Goal: Task Accomplishment & Management: Manage account settings

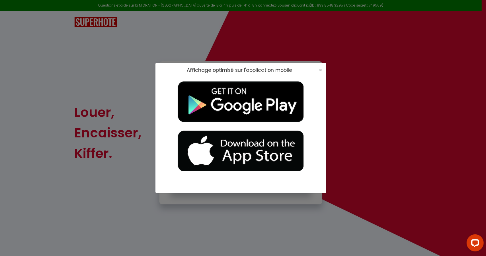
click at [435, 163] on div "Affichage optimisé sur l'application mobile ×" at bounding box center [243, 128] width 486 height 256
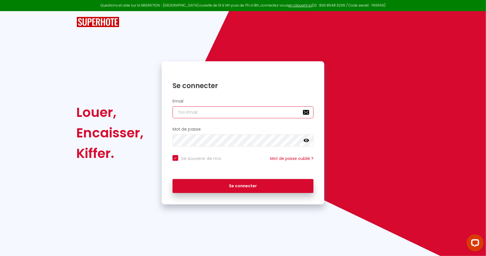
click at [236, 110] on input "email" at bounding box center [243, 112] width 141 height 12
type input "[EMAIL_ADDRESS][DOMAIN_NAME]"
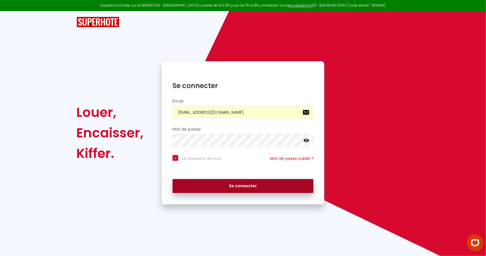
click at [224, 186] on button "Se connecter" at bounding box center [243, 186] width 141 height 14
checkbox input "true"
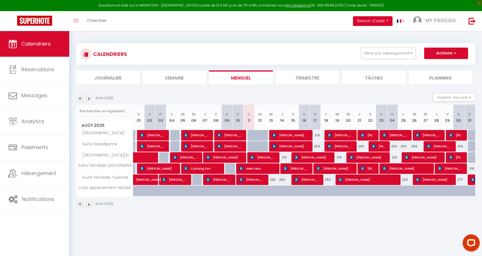
click at [383, 21] on button "Besoin d'aide ?" at bounding box center [373, 21] width 40 height 10
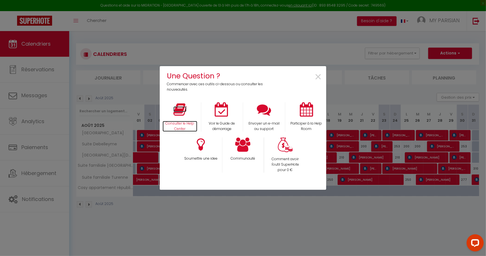
click at [185, 123] on p "Consulter le Help Center" at bounding box center [180, 126] width 35 height 11
click at [316, 76] on span "×" at bounding box center [319, 77] width 8 height 18
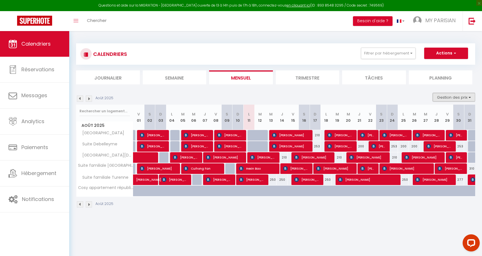
click at [473, 96] on button "Gestion des prix" at bounding box center [454, 97] width 42 height 9
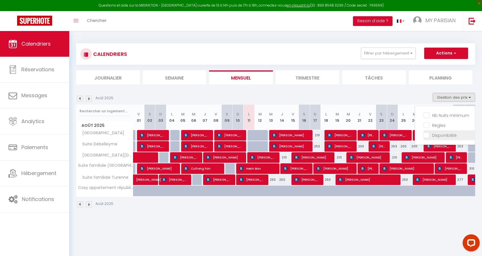
click at [454, 136] on input "Disponibilité" at bounding box center [449, 135] width 51 height 6
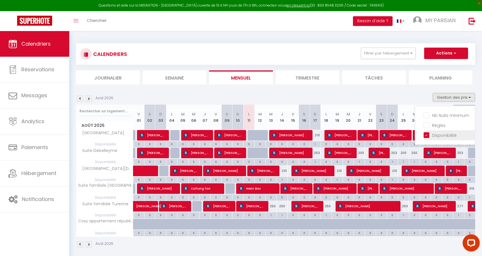
click at [454, 136] on input "Disponibilité" at bounding box center [449, 135] width 51 height 6
checkbox input "false"
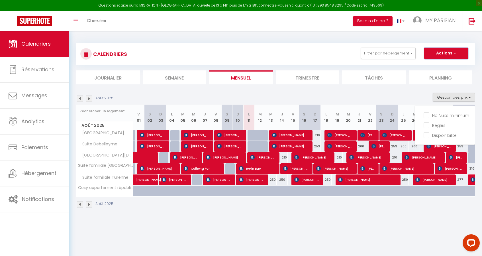
click at [461, 54] on button "Actions" at bounding box center [446, 53] width 44 height 11
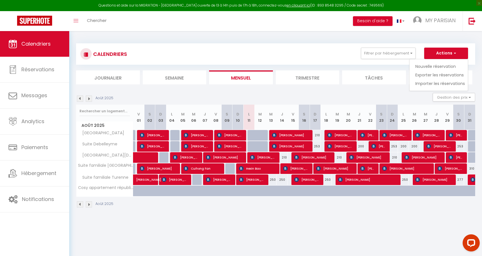
click at [217, 47] on div "CALENDRIERS Filtrer par hébergement [GEOGRAPHIC_DATA] familiale [GEOGRAPHIC_DAT…" at bounding box center [275, 53] width 399 height 21
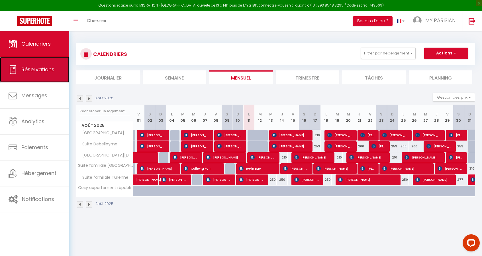
click at [46, 71] on span "Réservations" at bounding box center [37, 69] width 33 height 7
select select "not_cancelled"
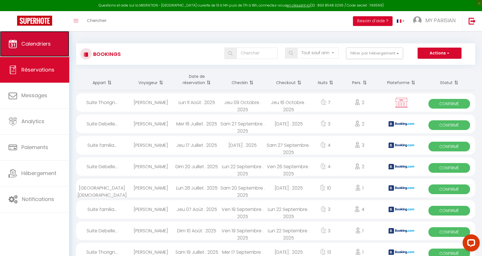
click at [41, 54] on link "Calendriers" at bounding box center [34, 44] width 69 height 26
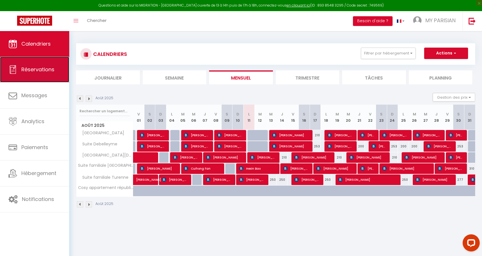
click at [43, 77] on link "Réservations" at bounding box center [34, 70] width 69 height 26
select select "not_cancelled"
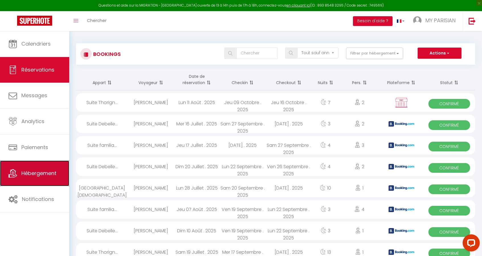
click at [52, 176] on span "Hébergement" at bounding box center [38, 173] width 35 height 7
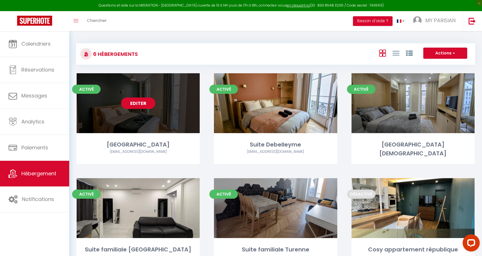
click at [143, 103] on link "Editer" at bounding box center [138, 102] width 34 height 11
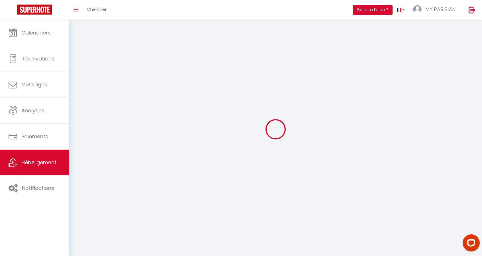
select select
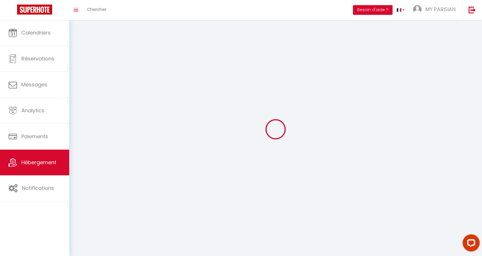
select select "1"
select select
checkbox input "false"
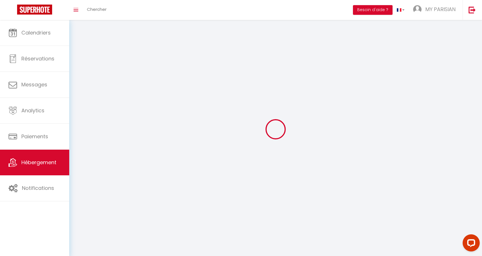
checkbox input "false"
select select "28"
select select
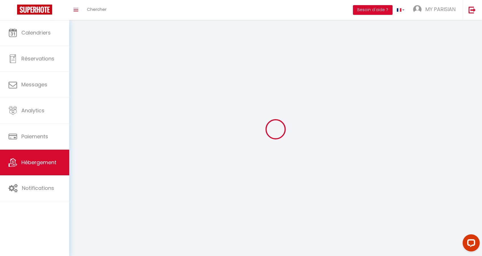
select select
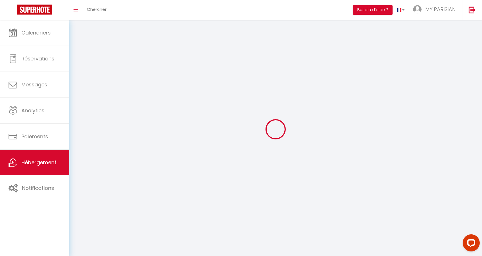
checkbox input "false"
select select
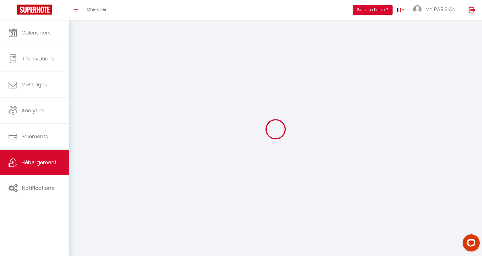
select select
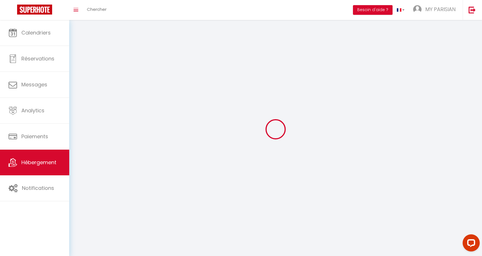
select select
checkbox input "false"
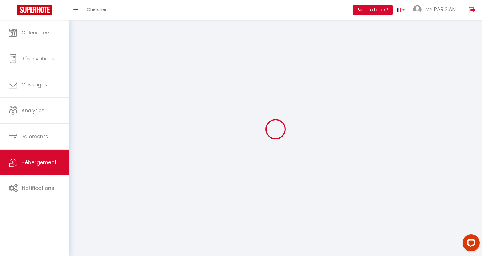
checkbox input "false"
select select
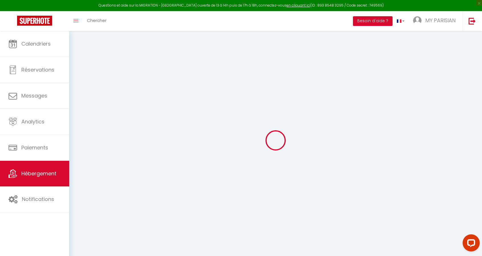
select select
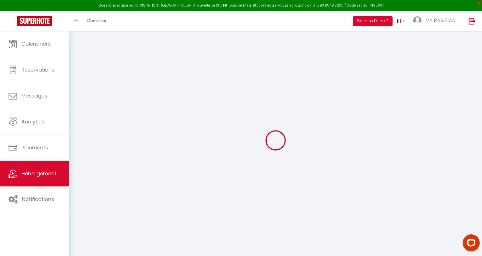
select select
checkbox input "false"
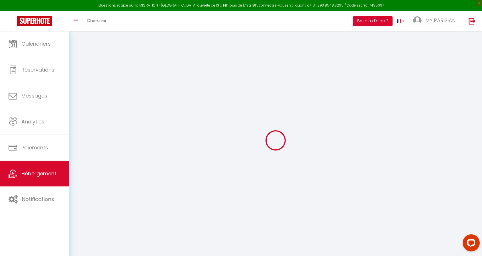
select select
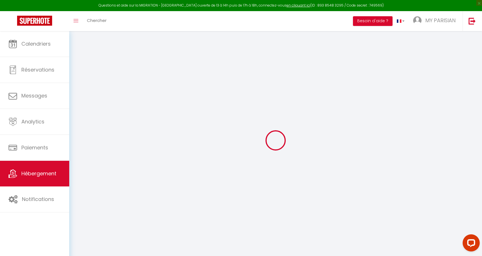
select select
checkbox input "false"
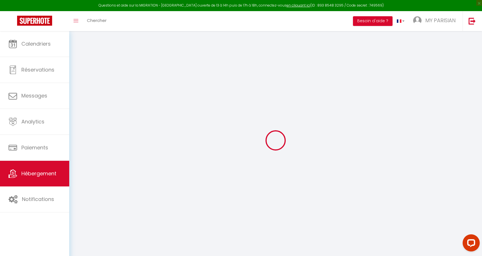
checkbox input "false"
select select
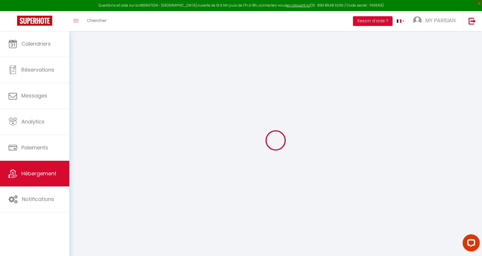
select select
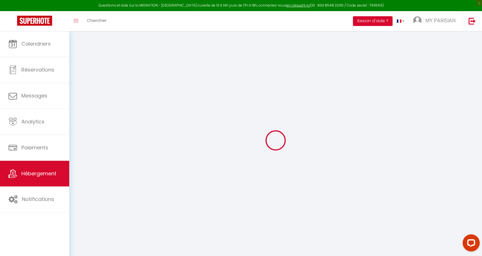
checkbox input "false"
select select
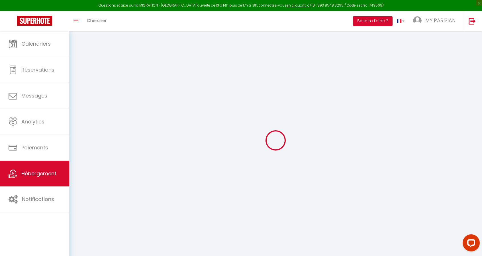
select select
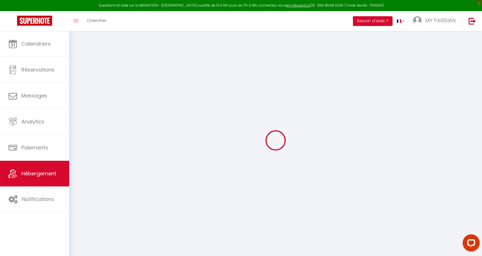
select select
checkbox input "false"
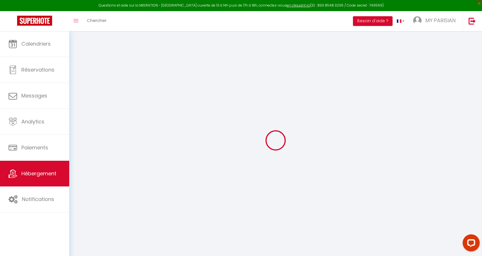
checkbox input "false"
select select
type input "[GEOGRAPHIC_DATA]"
type input "My Parisian"
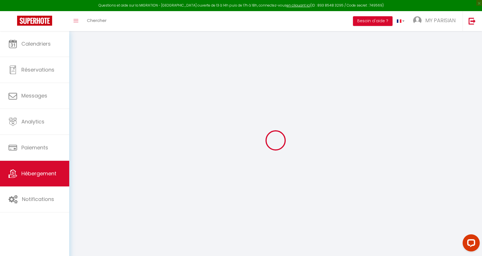
type input "Break"
type input "[STREET_ADDRESS]"
type input "75003"
type input "[GEOGRAPHIC_DATA]"
select select "secondary_units"
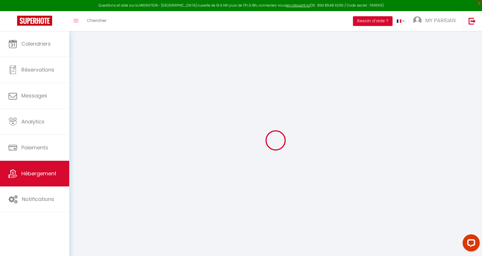
select select "guest_suite"
select select "2"
type input "230"
type input "50"
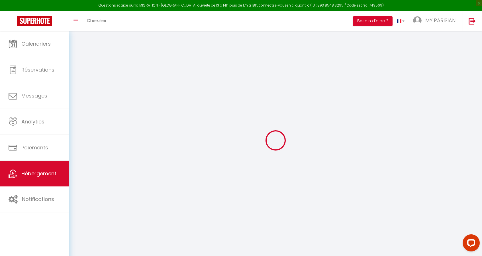
type input "2.60"
type input "100"
type input "10"
select select
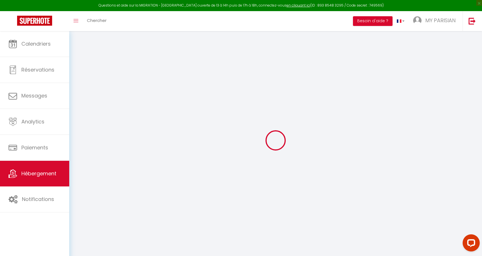
select select
type input "[STREET_ADDRESS]"
type input "75003"
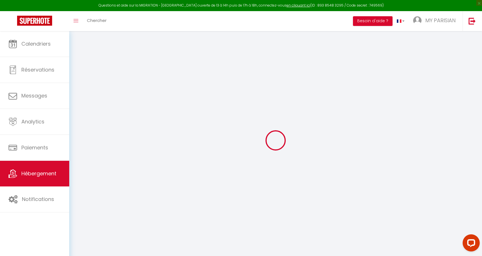
type input "[GEOGRAPHIC_DATA]"
type input "[EMAIL_ADDRESS][DOMAIN_NAME]"
select select "8458"
checkbox input "false"
checkbox input "true"
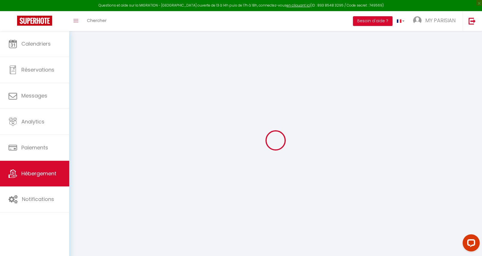
checkbox input "true"
type input "0"
select select "18632"
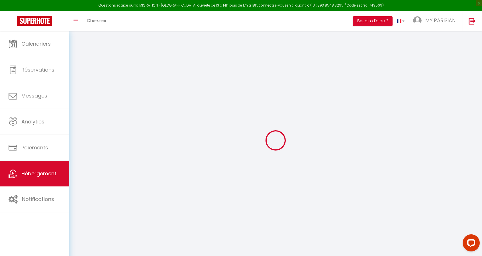
select select "19838"
select select
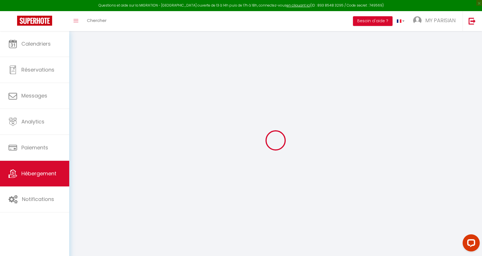
select select
checkbox input "false"
checkbox input "true"
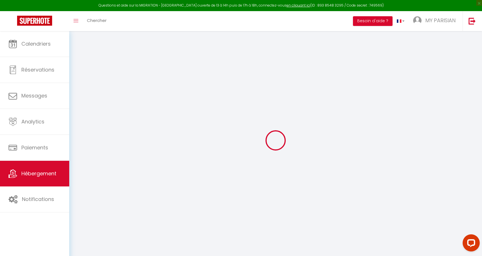
select select
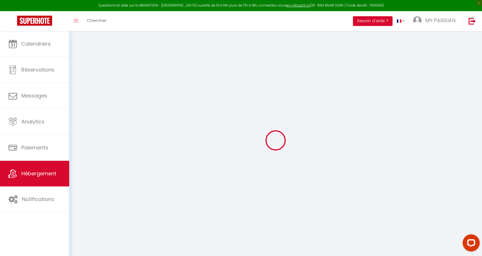
checkbox input "false"
checkbox input "true"
select select
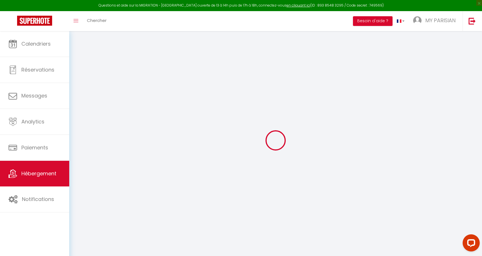
select select
checkbox input "false"
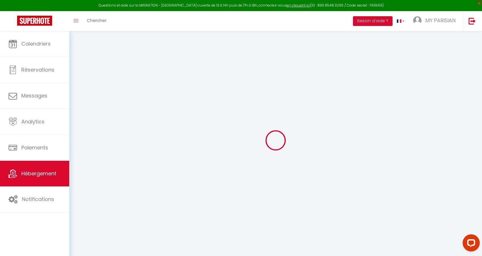
checkbox input "true"
checkbox input "false"
checkbox input "true"
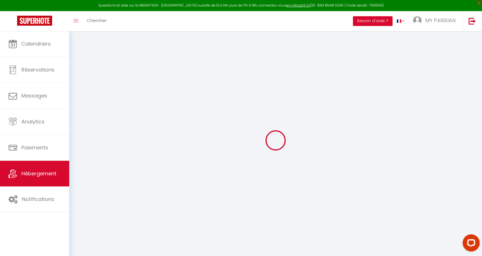
checkbox input "true"
select select "15:00"
select select "23:45"
select select "10:00"
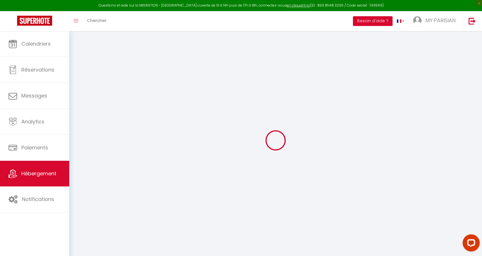
select select "30"
select select "120"
checkbox input "false"
checkbox input "true"
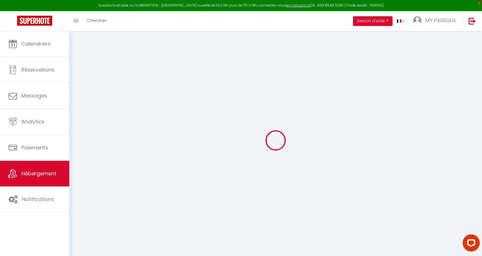
checkbox input "true"
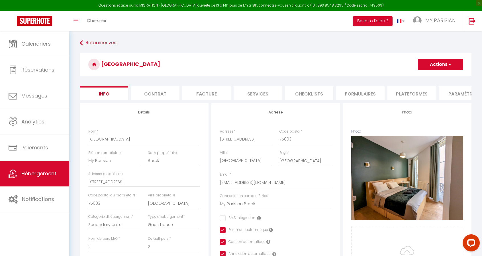
click at [398, 95] on li "Plateformes" at bounding box center [411, 93] width 48 height 14
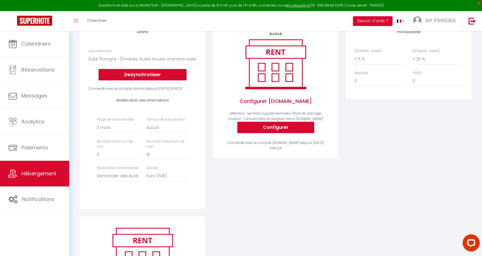
scroll to position [81, 0]
click at [170, 133] on select "Aucun 1 nuit avant et après chaque réservation 2 nuits avant et après chaque ré…" at bounding box center [167, 127] width 42 height 11
click at [146, 131] on select "Aucun 1 nuit avant et après chaque réservation 2 nuits avant et après chaque ré…" at bounding box center [167, 127] width 42 height 11
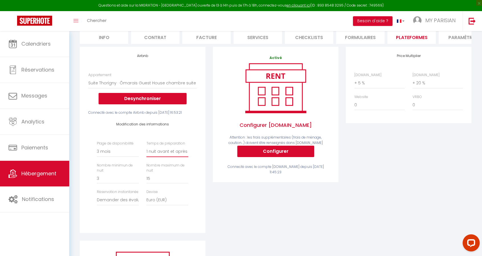
scroll to position [0, 0]
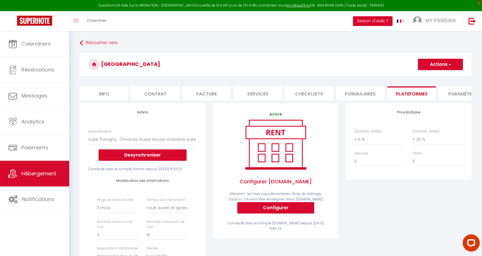
click at [446, 65] on button "Actions" at bounding box center [440, 64] width 45 height 11
click at [438, 77] on link "Enregistrer" at bounding box center [440, 76] width 45 height 7
click at [154, 213] on select "Aucun 1 nuit avant et après chaque réservation 2 nuits avant et après chaque ré…" at bounding box center [167, 208] width 42 height 11
select select "0"
click at [146, 212] on select "Aucun 1 nuit avant et après chaque réservation 2 nuits avant et après chaque ré…" at bounding box center [167, 208] width 42 height 11
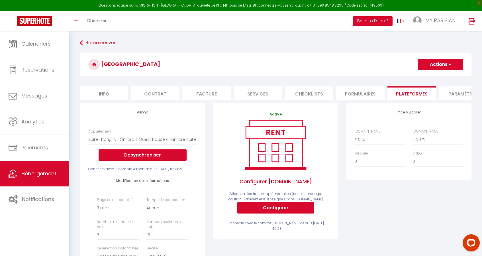
click at [431, 64] on button "Actions" at bounding box center [440, 64] width 45 height 11
click at [430, 75] on link "Enregistrer" at bounding box center [440, 76] width 45 height 7
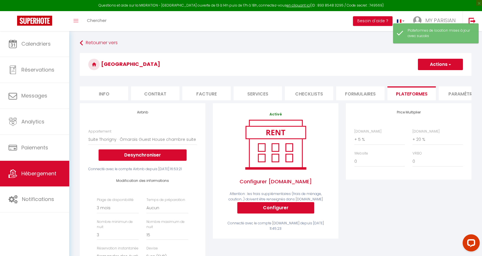
click at [455, 94] on li "Paramètres" at bounding box center [463, 93] width 48 height 14
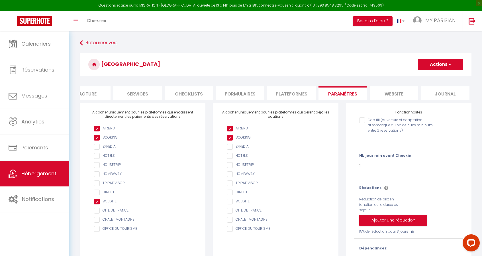
scroll to position [0, 121]
